Goal: Transaction & Acquisition: Obtain resource

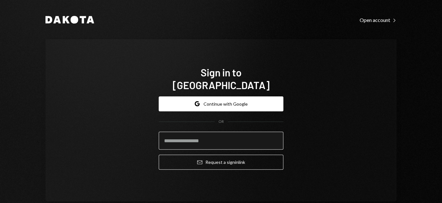
click at [243, 135] on input "email" at bounding box center [221, 141] width 125 height 18
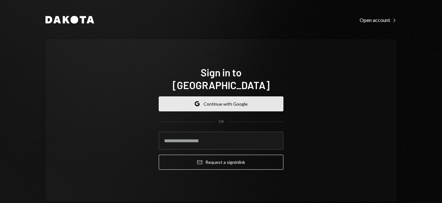
click at [238, 96] on button "Google Continue with Google" at bounding box center [221, 103] width 125 height 15
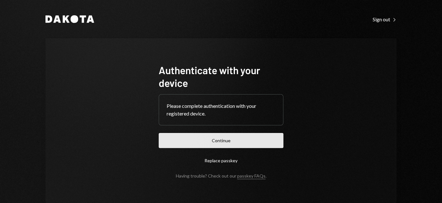
click at [221, 142] on button "Continue" at bounding box center [221, 140] width 125 height 15
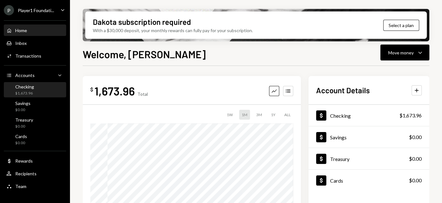
click at [14, 86] on div "Checking $1,673.96" at bounding box center [20, 90] width 28 height 12
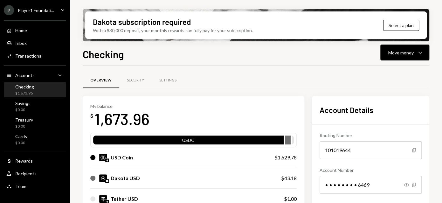
click at [30, 90] on div "Checking $1,673.96" at bounding box center [24, 90] width 19 height 12
click at [44, 26] on div "Home Home" at bounding box center [34, 30] width 57 height 11
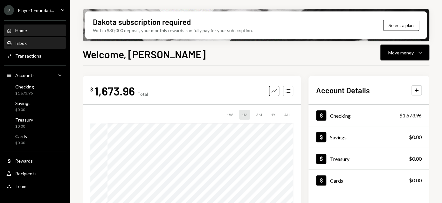
click at [19, 40] on div "Inbox Inbox" at bounding box center [34, 43] width 57 height 11
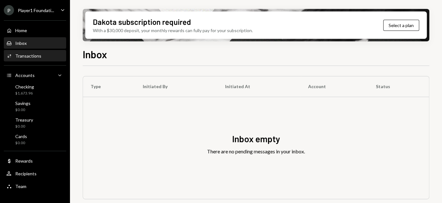
click at [22, 58] on div "Transactions" at bounding box center [28, 55] width 26 height 5
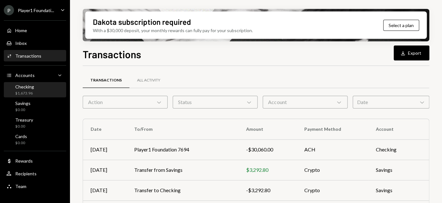
click at [44, 89] on div "Checking $1,673.96" at bounding box center [34, 90] width 57 height 12
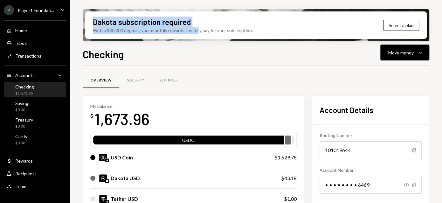
drag, startPoint x: 95, startPoint y: 20, endPoint x: 197, endPoint y: 26, distance: 102.4
click at [197, 26] on div "Dakota subscription required With a $30,000 deposit, your monthly rewards can f…" at bounding box center [173, 25] width 160 height 17
click at [413, 25] on button "Select a plan" at bounding box center [402, 25] width 36 height 11
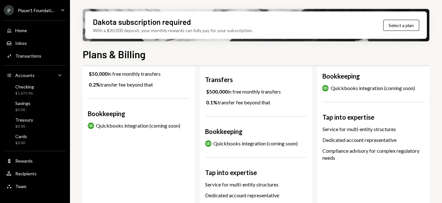
scroll to position [255, 0]
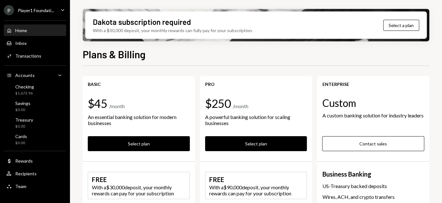
click at [29, 31] on div "Home Home" at bounding box center [34, 31] width 57 height 6
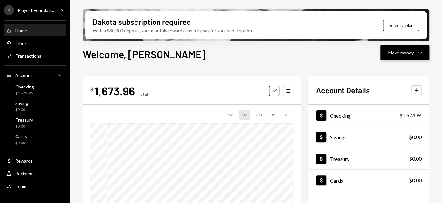
click at [419, 51] on icon "Caret Down" at bounding box center [421, 53] width 8 height 8
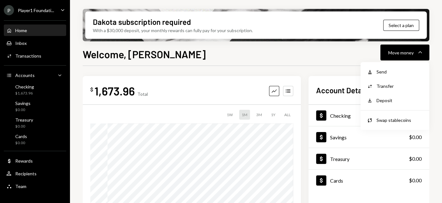
click at [302, 59] on div "Welcome, Laurin Move money Caret Down" at bounding box center [256, 53] width 347 height 14
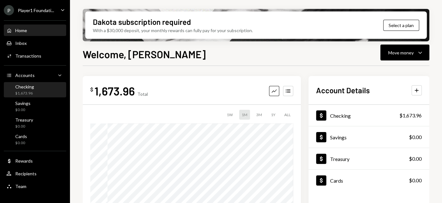
click at [24, 90] on div "Checking $1,673.96" at bounding box center [24, 90] width 19 height 12
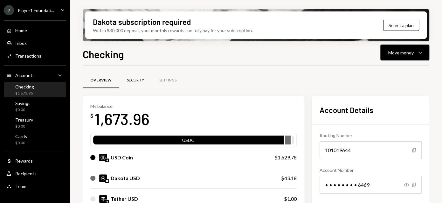
click at [129, 78] on div "Security" at bounding box center [135, 80] width 17 height 5
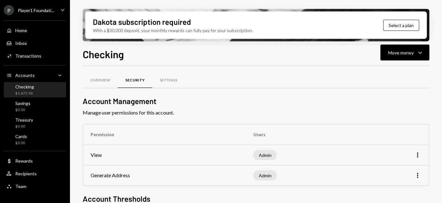
click at [169, 81] on div "Settings" at bounding box center [168, 80] width 17 height 5
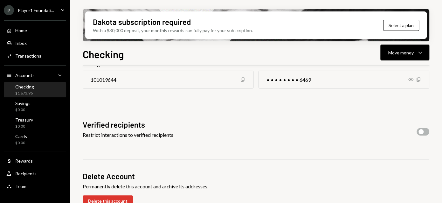
scroll to position [136, 0]
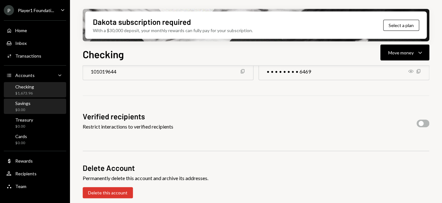
click at [49, 107] on div "Savings $0.00" at bounding box center [34, 107] width 57 height 12
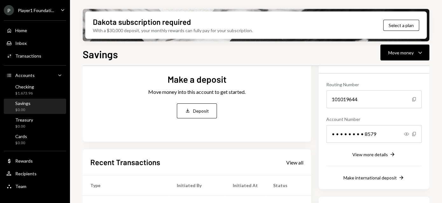
scroll to position [95, 0]
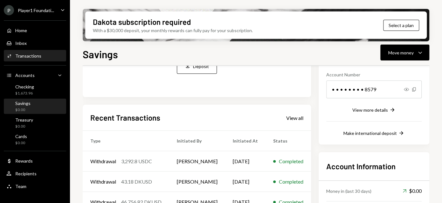
click at [29, 53] on div "Transactions" at bounding box center [28, 55] width 26 height 5
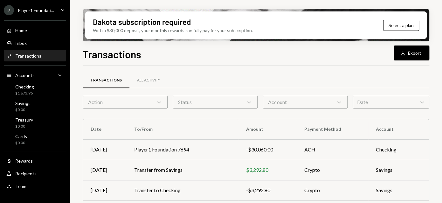
click at [45, 12] on div "Player1 Foundati..." at bounding box center [36, 10] width 36 height 5
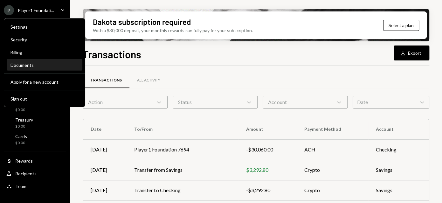
click at [31, 67] on div "Documents" at bounding box center [45, 64] width 68 height 5
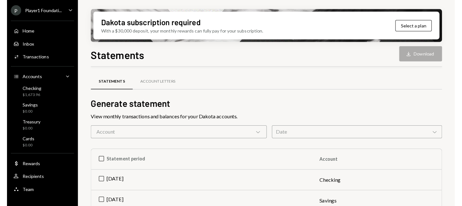
scroll to position [64, 0]
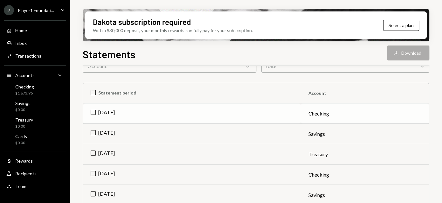
click at [93, 112] on td "Jul 2025" at bounding box center [192, 113] width 218 height 20
click at [95, 131] on td "Jul 2025" at bounding box center [192, 134] width 218 height 20
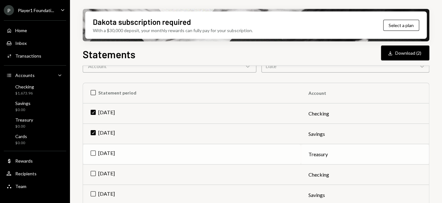
click at [93, 152] on td "Jul 2025" at bounding box center [192, 154] width 218 height 20
click at [408, 49] on button "Download Download (3)" at bounding box center [405, 53] width 48 height 15
